Goal: Book appointment/travel/reservation

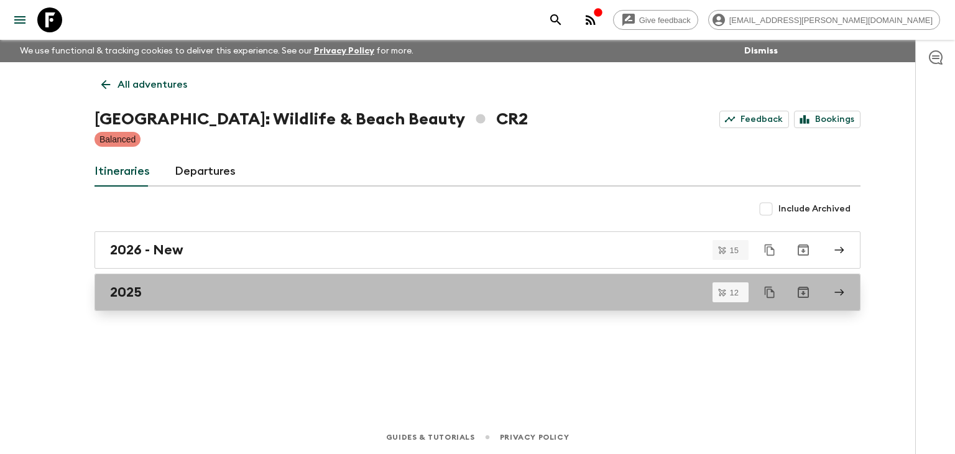
click at [157, 293] on div "2025" at bounding box center [465, 292] width 711 height 16
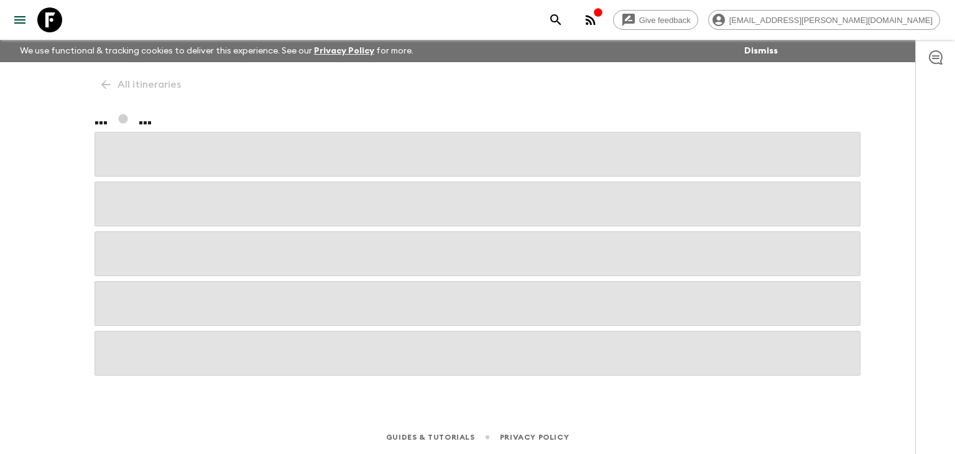
click at [157, 293] on span at bounding box center [477, 303] width 766 height 45
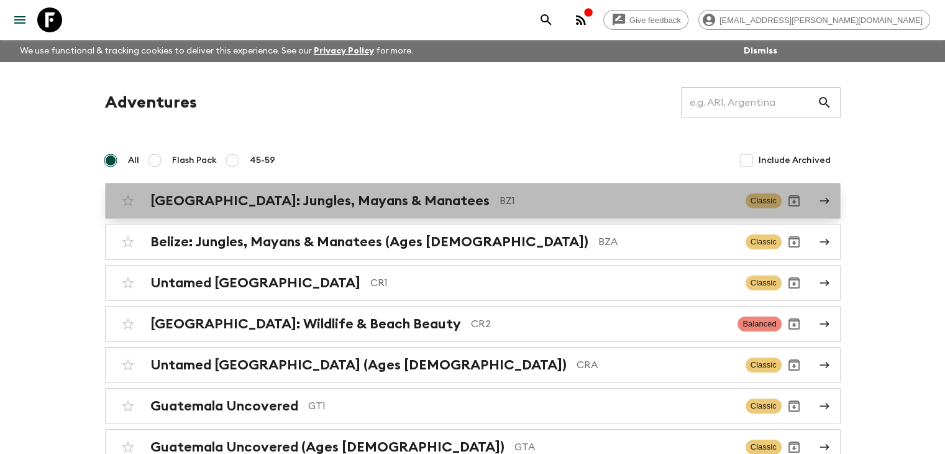
click at [338, 204] on h2 "Belize: Jungles, Mayans & Manatees" at bounding box center [319, 201] width 339 height 16
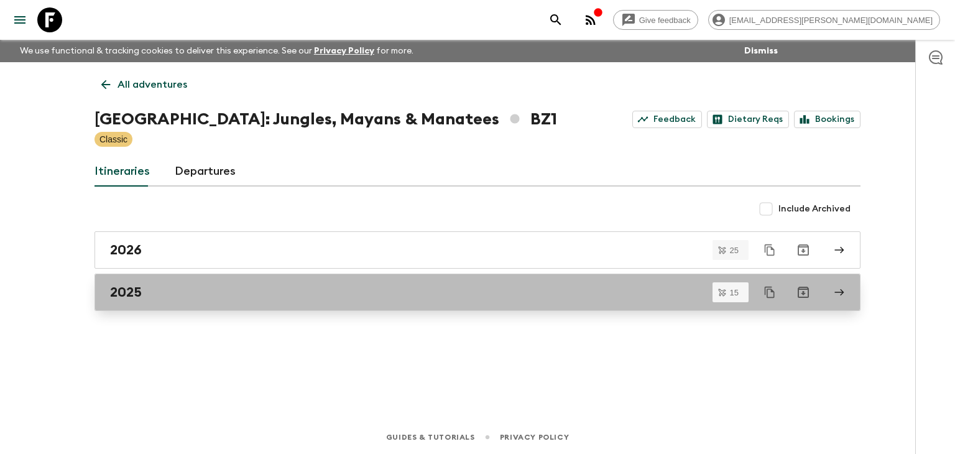
click at [137, 293] on h2 "2025" at bounding box center [126, 292] width 32 height 16
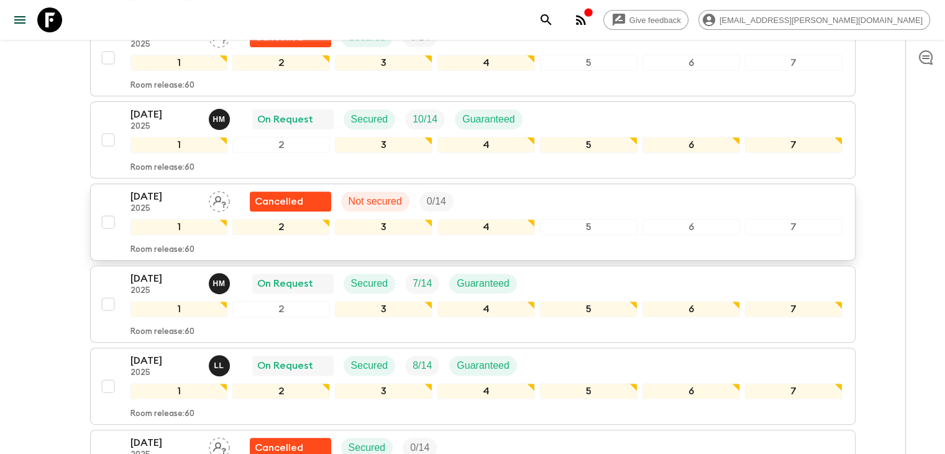
scroll to position [435, 0]
click at [159, 270] on p "15 Nov 2025" at bounding box center [165, 277] width 68 height 15
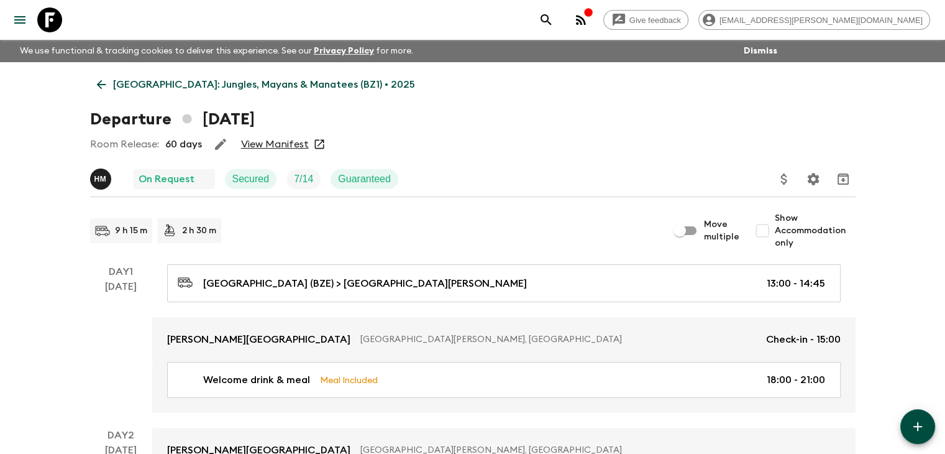
click at [284, 145] on link "View Manifest" at bounding box center [275, 144] width 68 height 12
